Goal: Check status: Check status

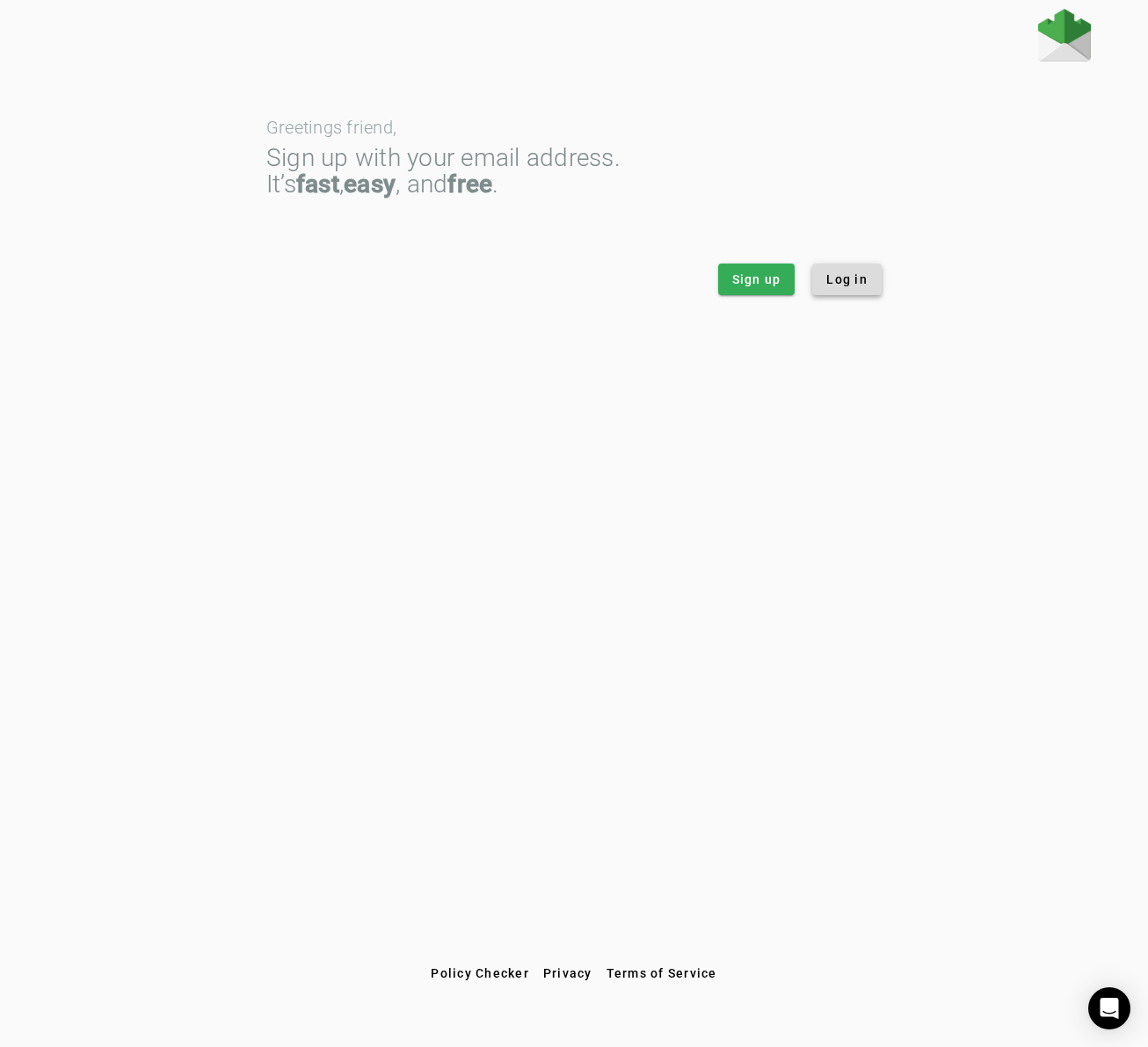
click at [830, 277] on span "Log in" at bounding box center [847, 279] width 42 height 18
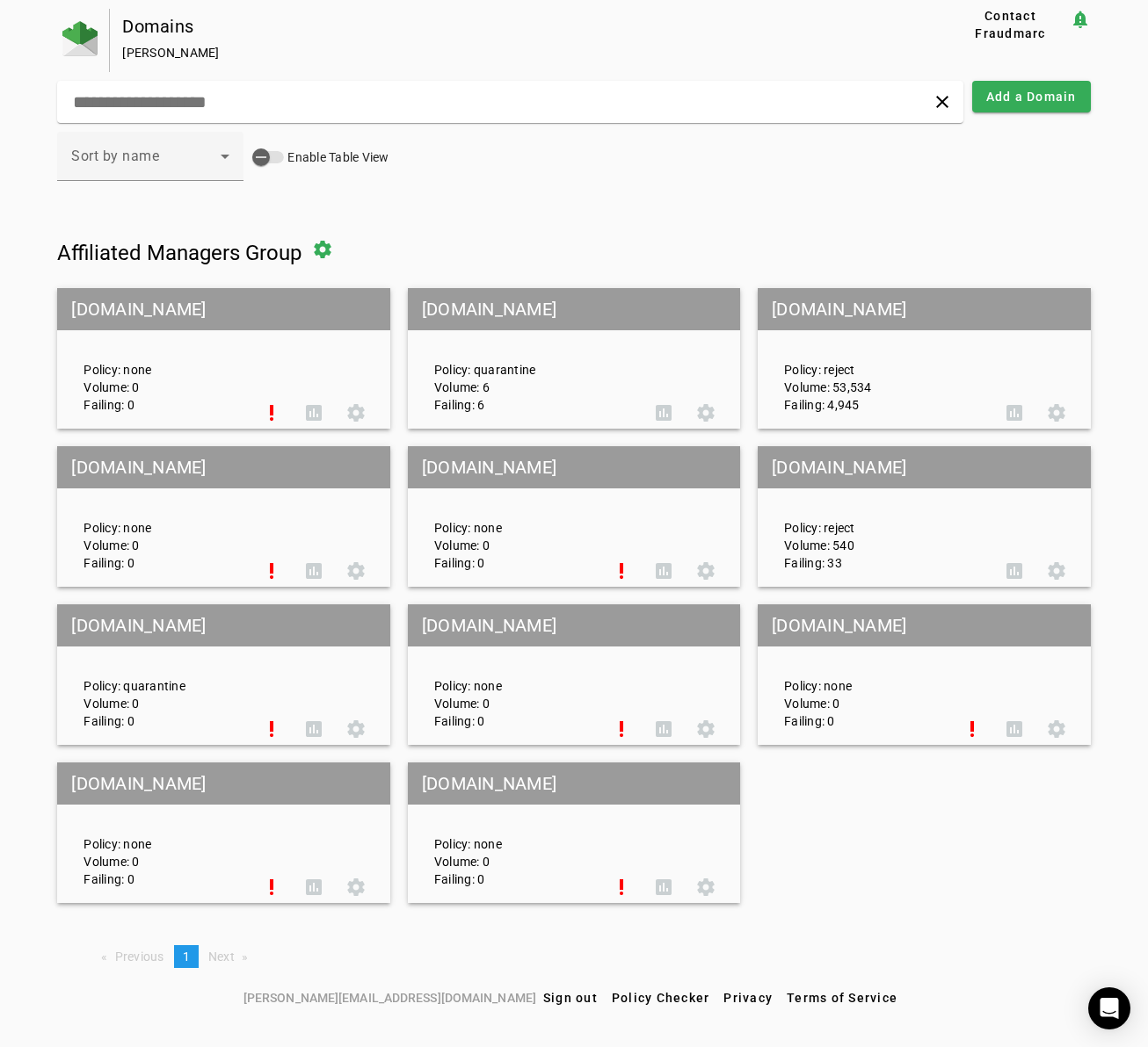
click at [857, 316] on mat-grid-tile-header "amg.com" at bounding box center [923, 309] width 332 height 43
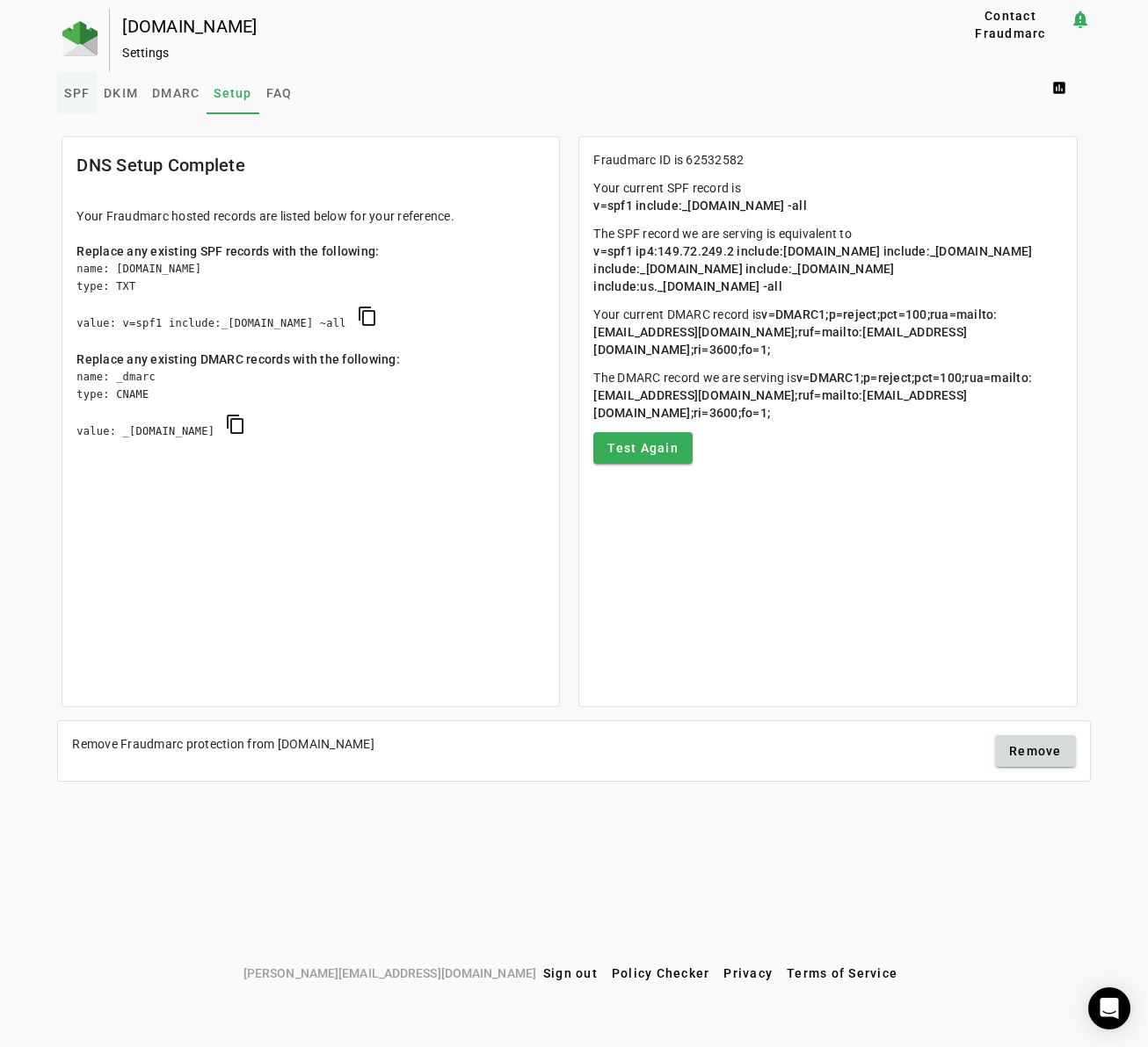
click at [75, 95] on span "SPF" at bounding box center [77, 93] width 26 height 12
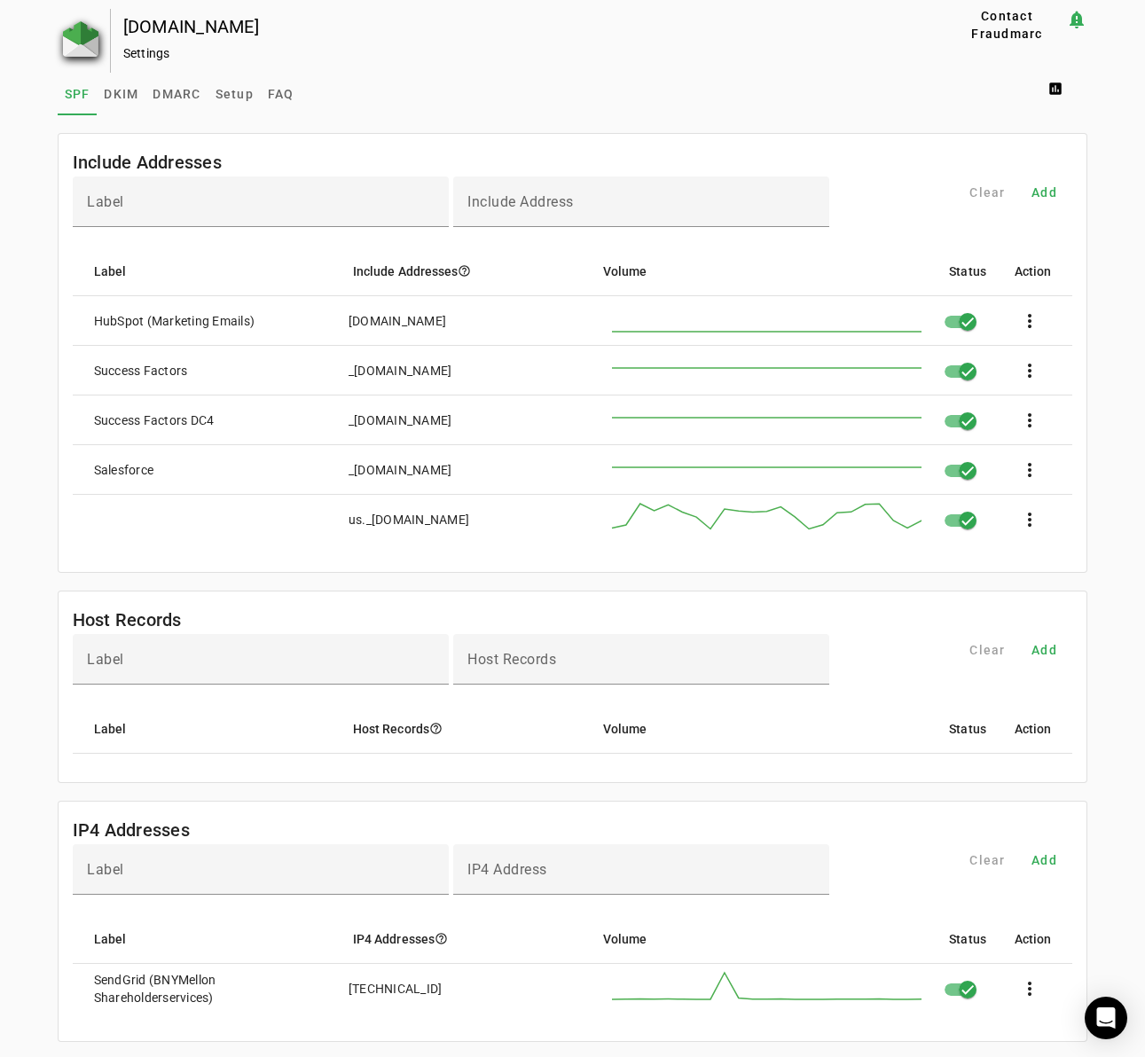
click at [63, 38] on img at bounding box center [80, 38] width 35 height 35
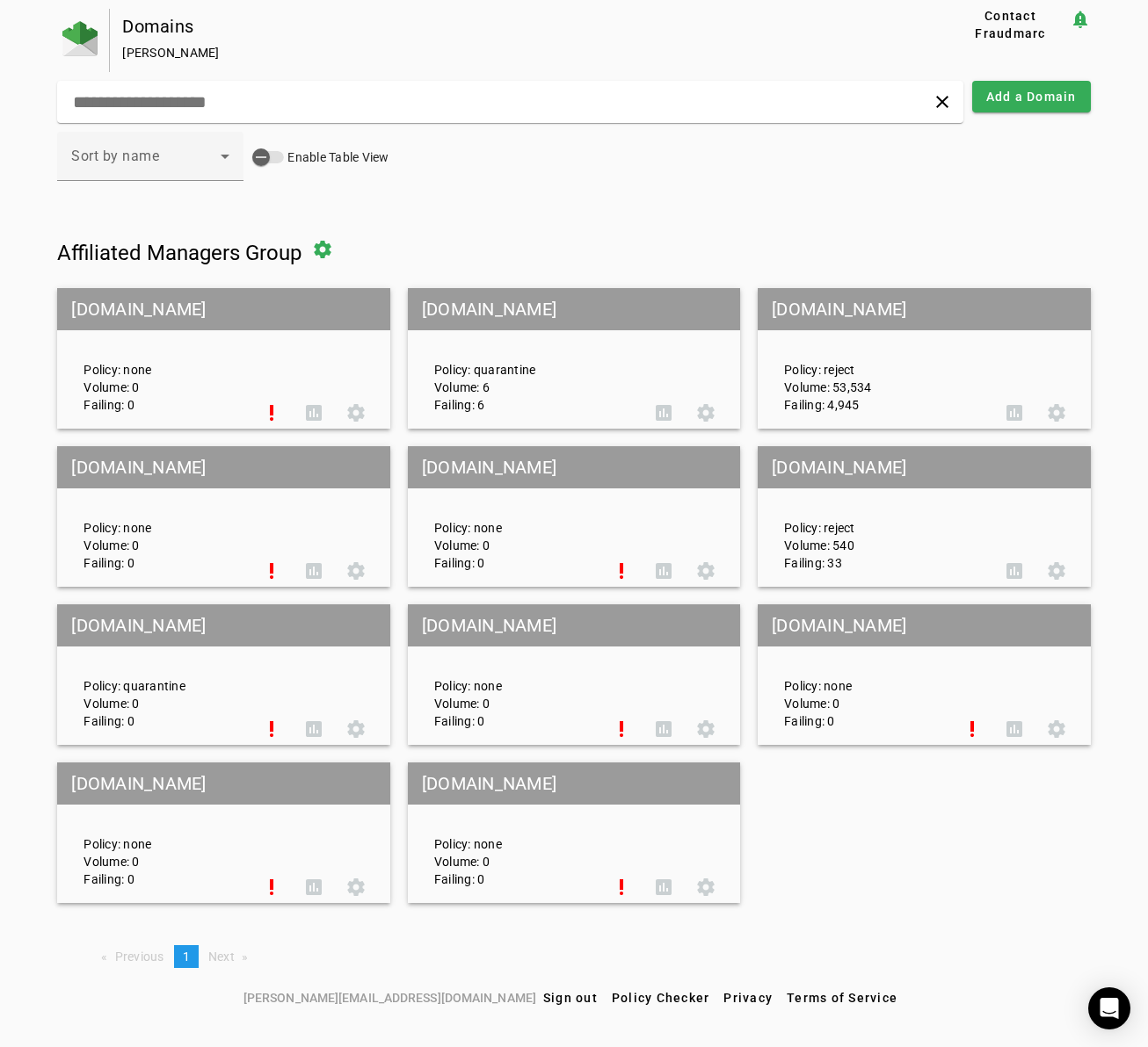
click at [771, 248] on h1 "Affiliated Managers Group settings" at bounding box center [574, 250] width 1032 height 43
click at [543, 992] on span "Sign out" at bounding box center [570, 998] width 54 height 14
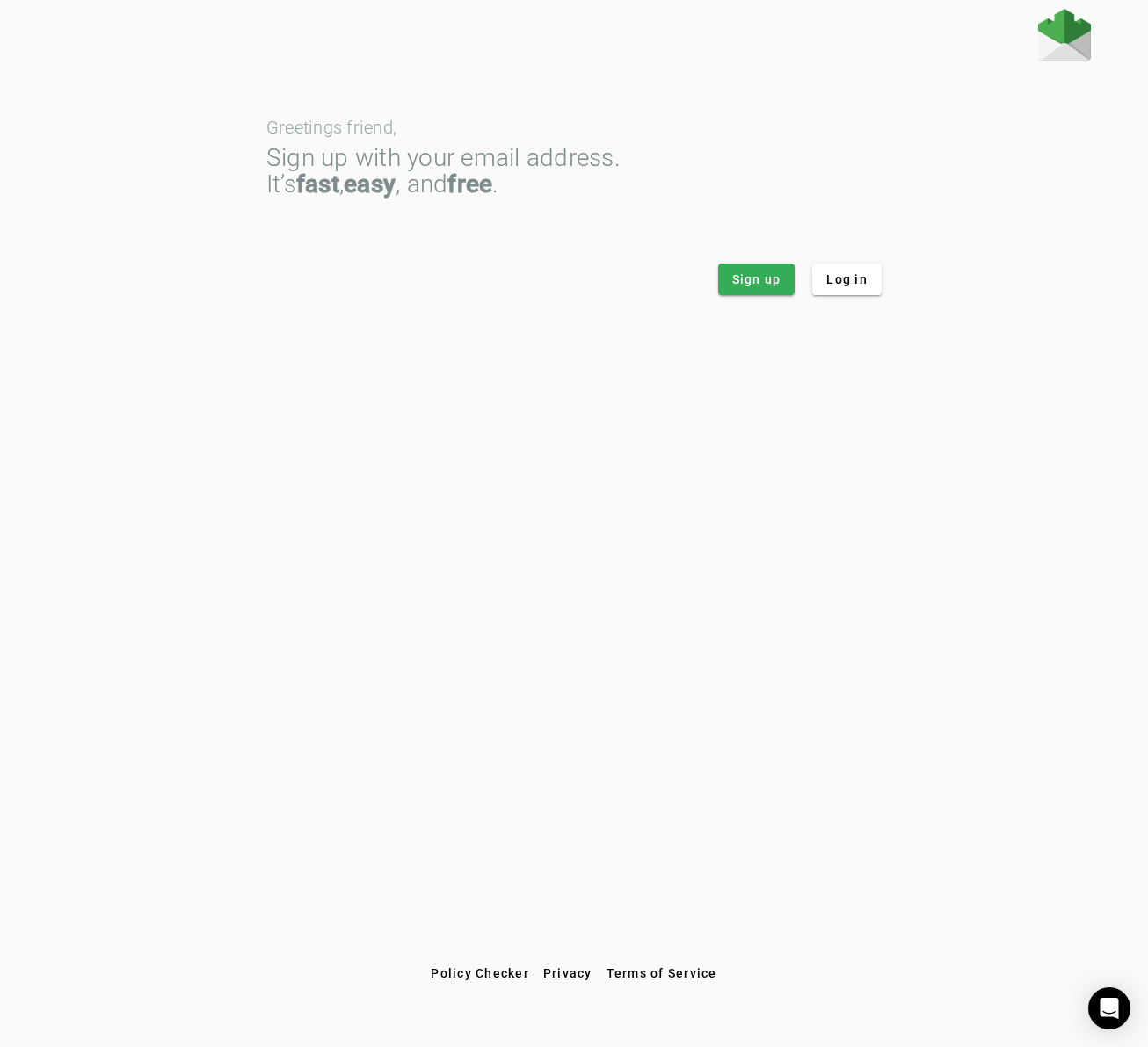
click at [453, 276] on div "Sign up Log in" at bounding box center [574, 279] width 615 height 32
